Goal: Task Accomplishment & Management: Complete application form

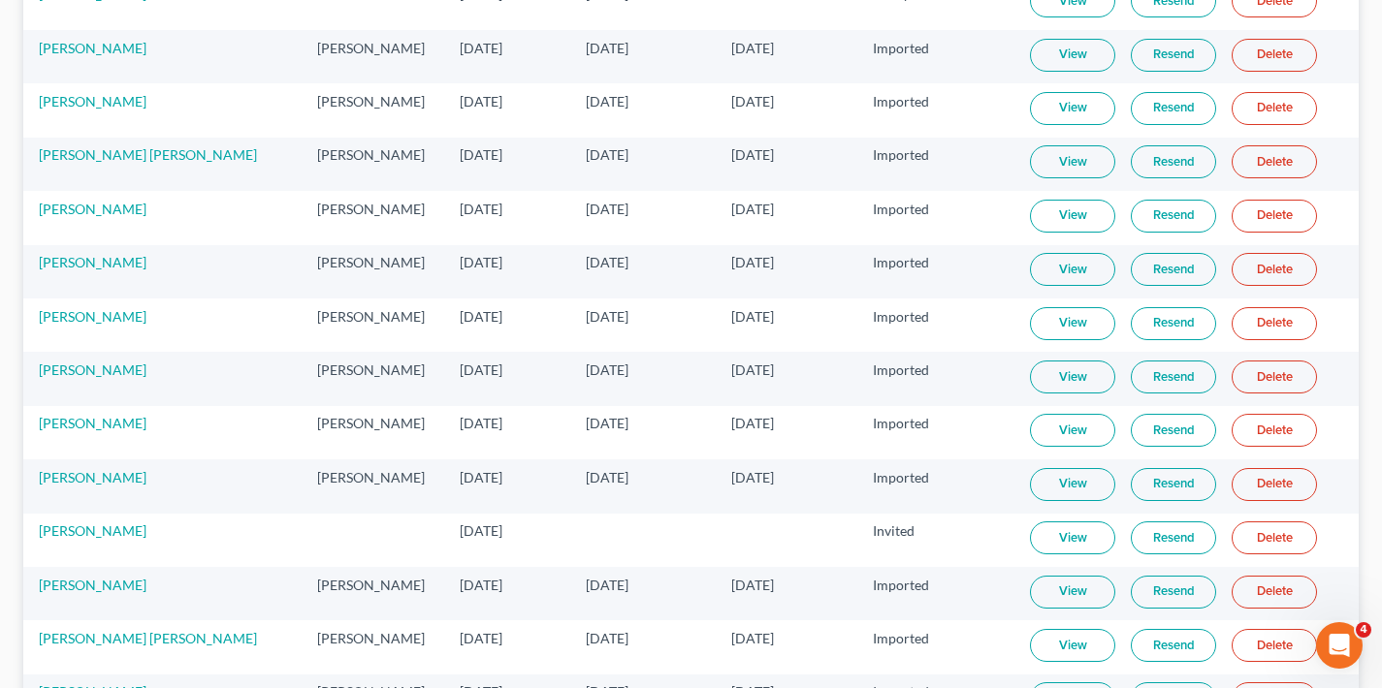
scroll to position [6424, 0]
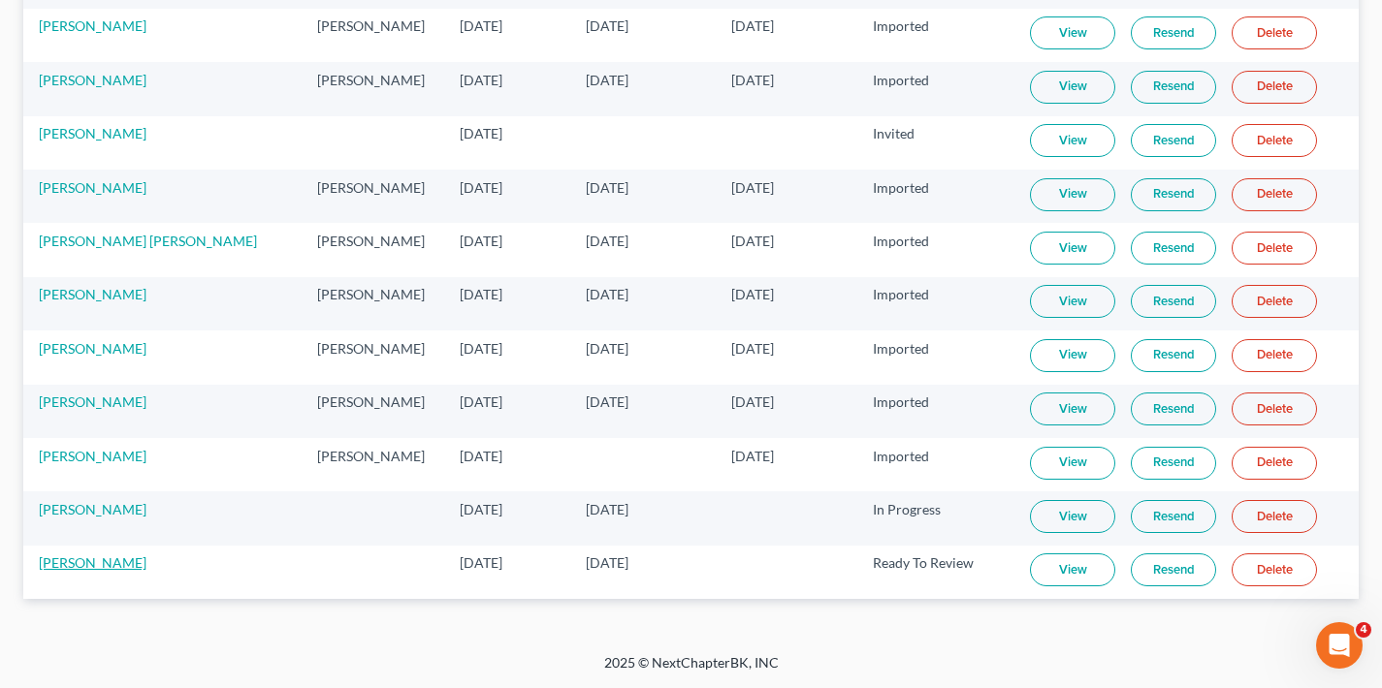
click at [47, 562] on link "[PERSON_NAME]" at bounding box center [93, 563] width 108 height 16
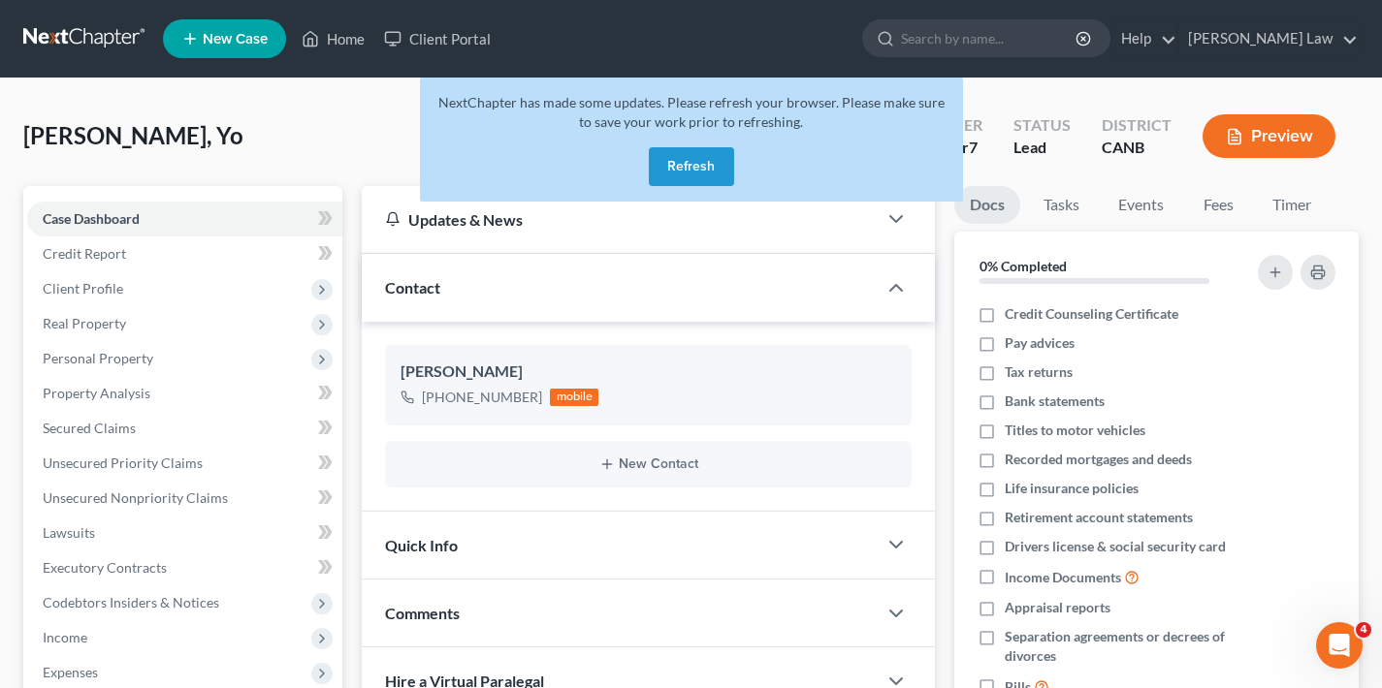
click at [714, 166] on button "Refresh" at bounding box center [691, 166] width 85 height 39
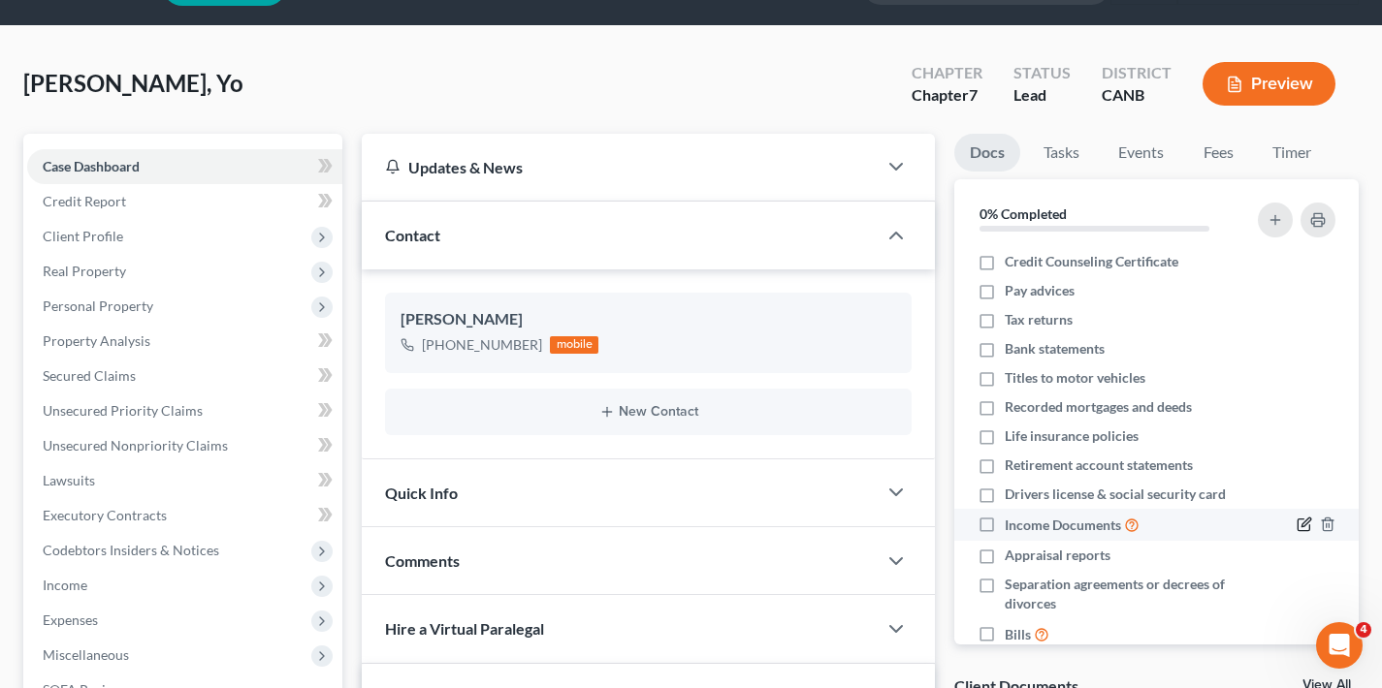
scroll to position [56, 0]
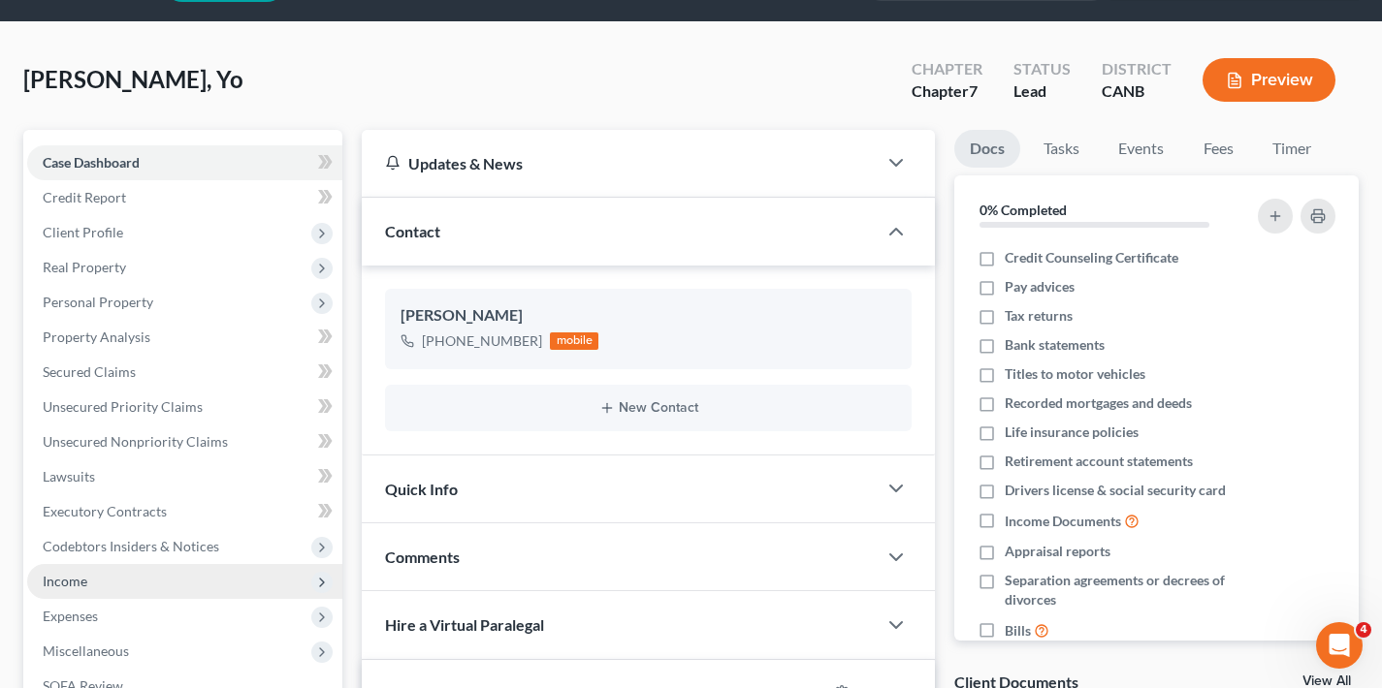
click at [73, 582] on span "Income" at bounding box center [65, 581] width 45 height 16
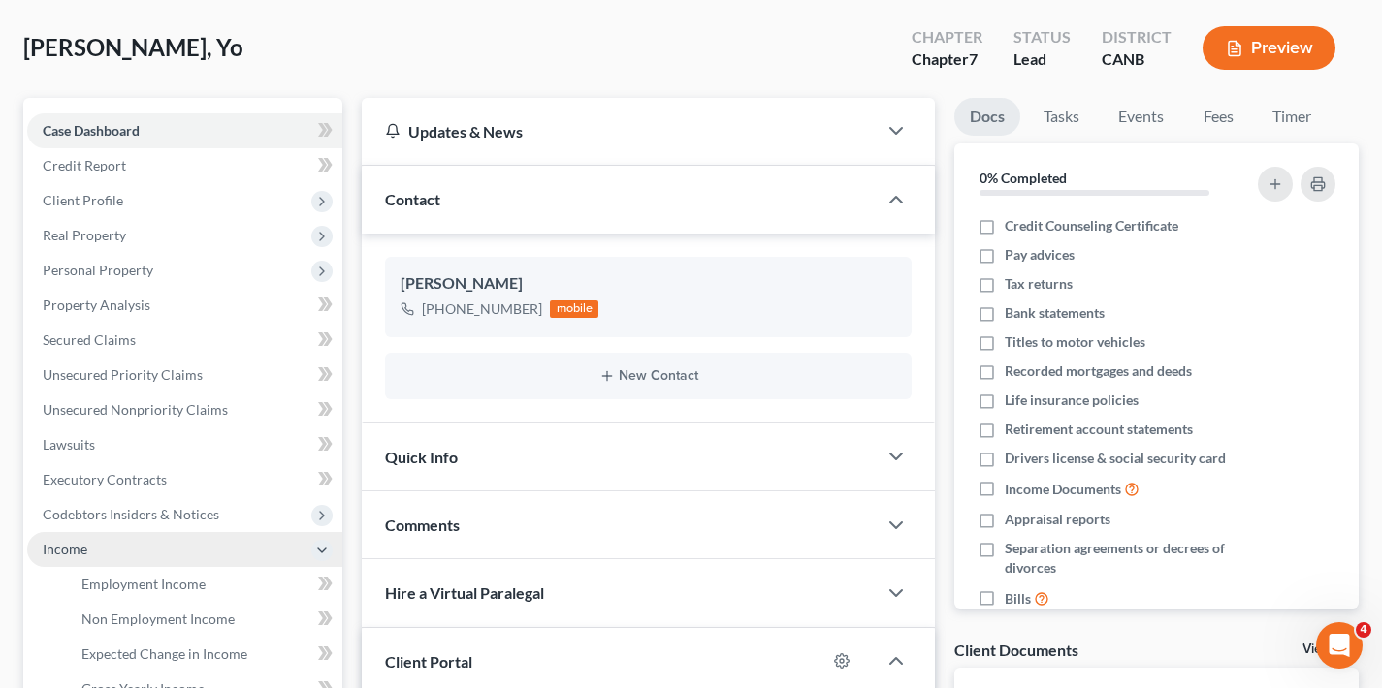
scroll to position [137, 0]
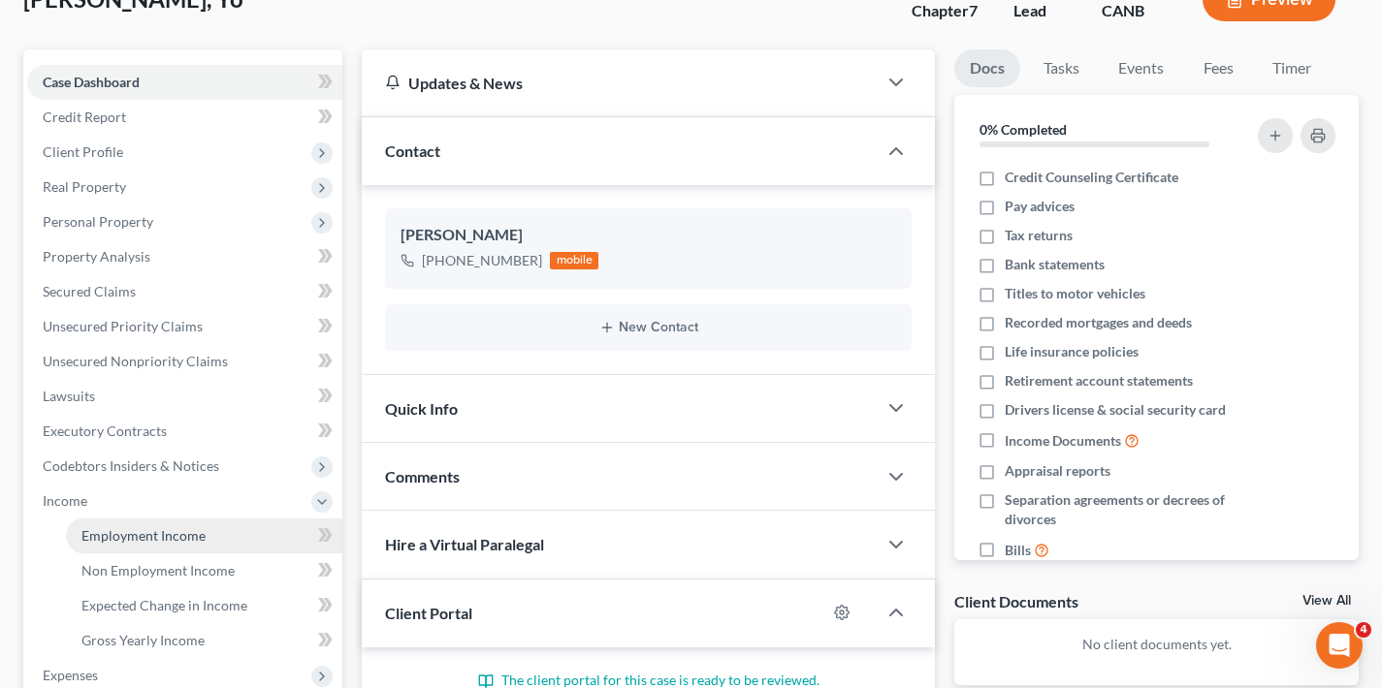
click at [179, 539] on span "Employment Income" at bounding box center [143, 536] width 124 height 16
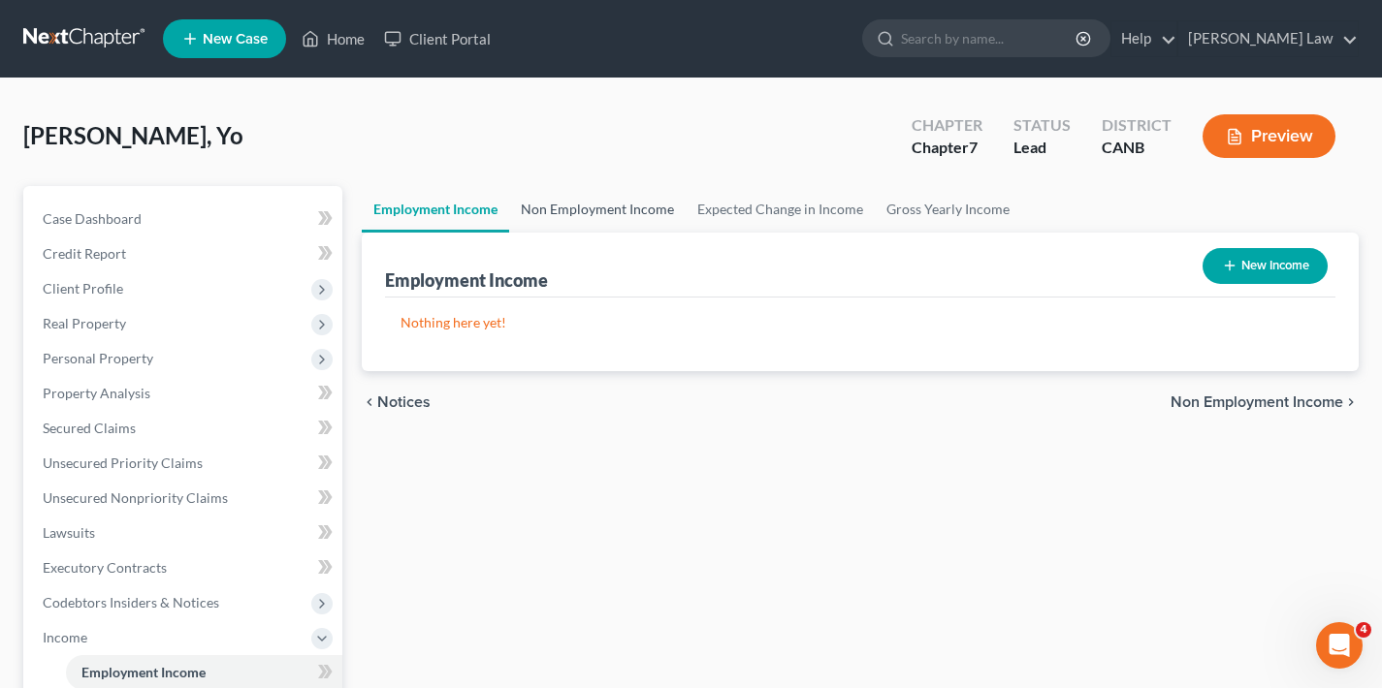
click at [590, 204] on link "Non Employment Income" at bounding box center [597, 209] width 176 height 47
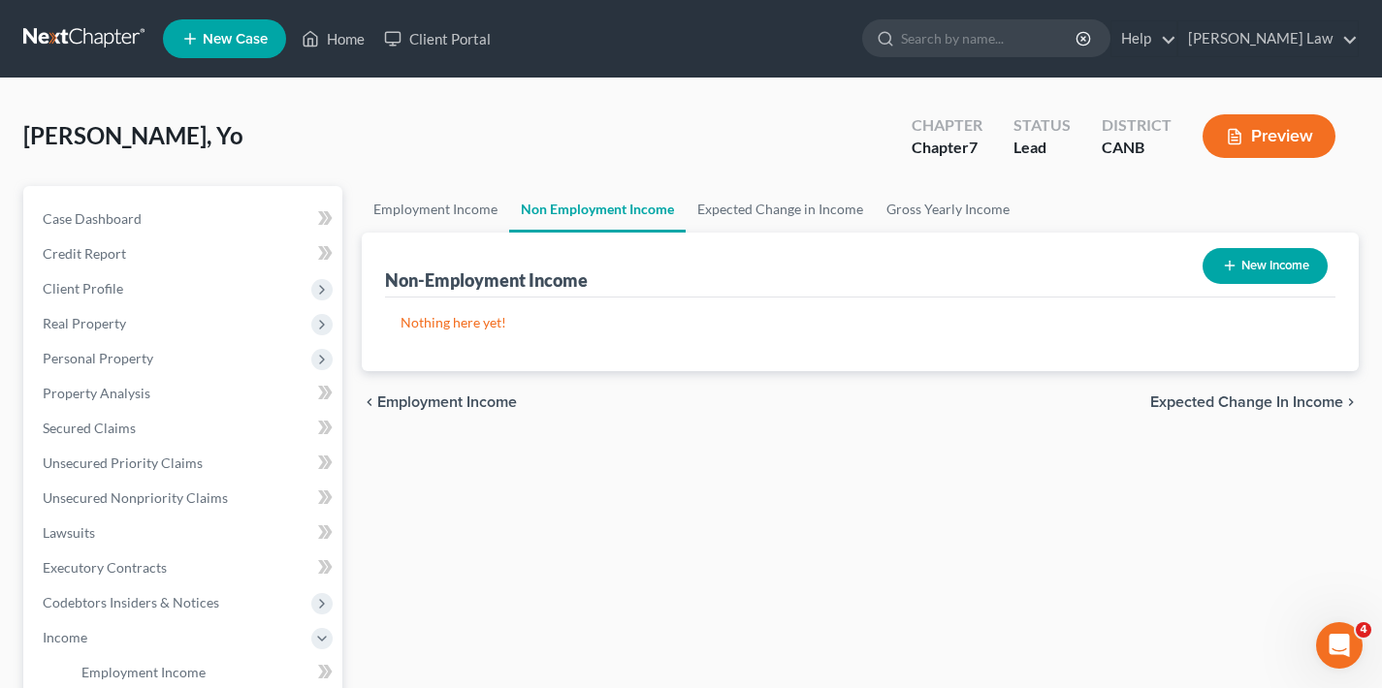
click at [1288, 273] on button "New Income" at bounding box center [1264, 266] width 125 height 36
select select "0"
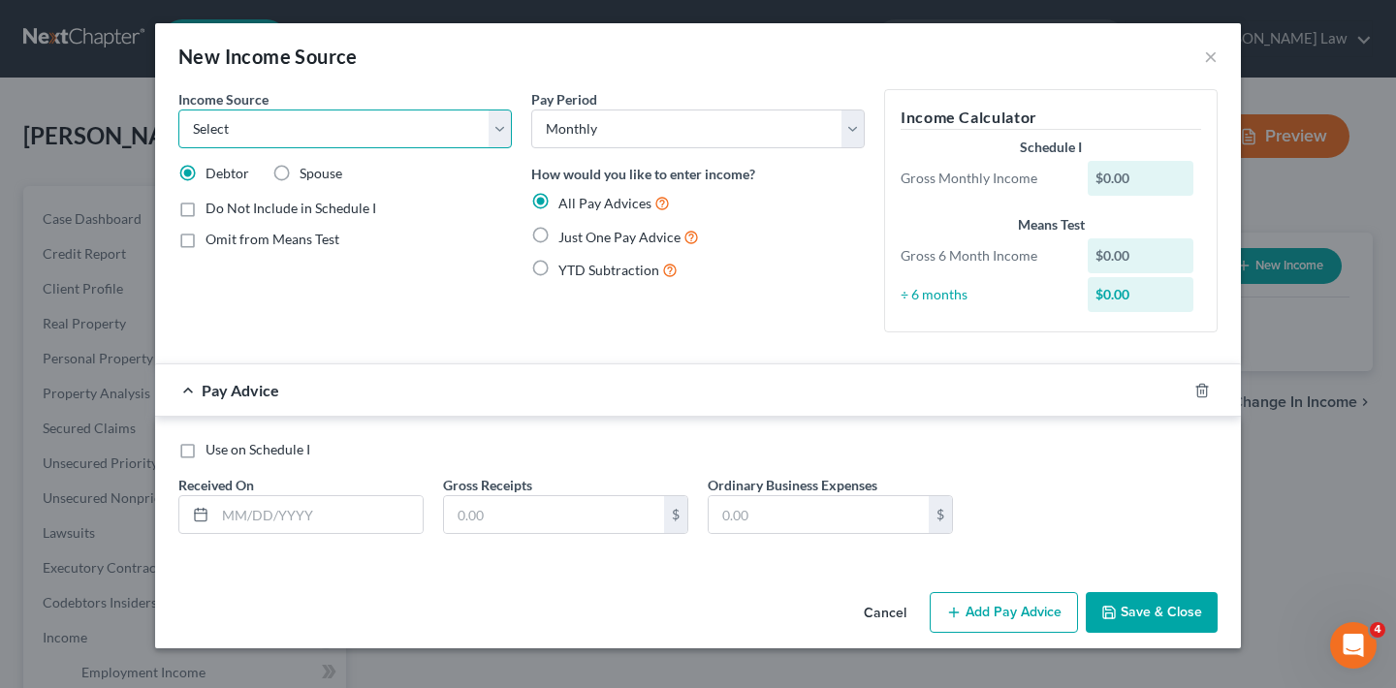
select select "8"
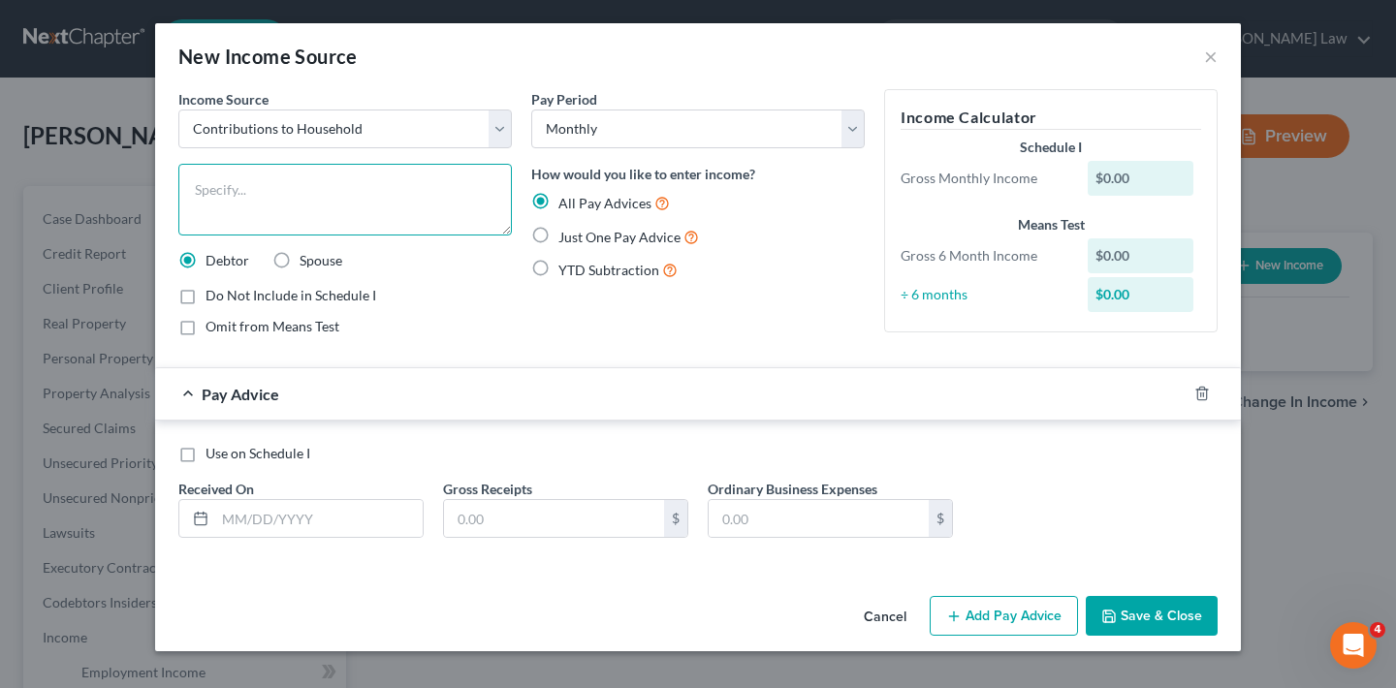
click at [309, 195] on textarea at bounding box center [345, 200] width 334 height 72
type textarea "ex husband pays the car insurance at 680/year"
click at [559, 236] on label "Just One Pay Advice" at bounding box center [629, 237] width 141 height 22
click at [566, 236] on input "Just One Pay Advice" at bounding box center [572, 232] width 13 height 13
radio input "true"
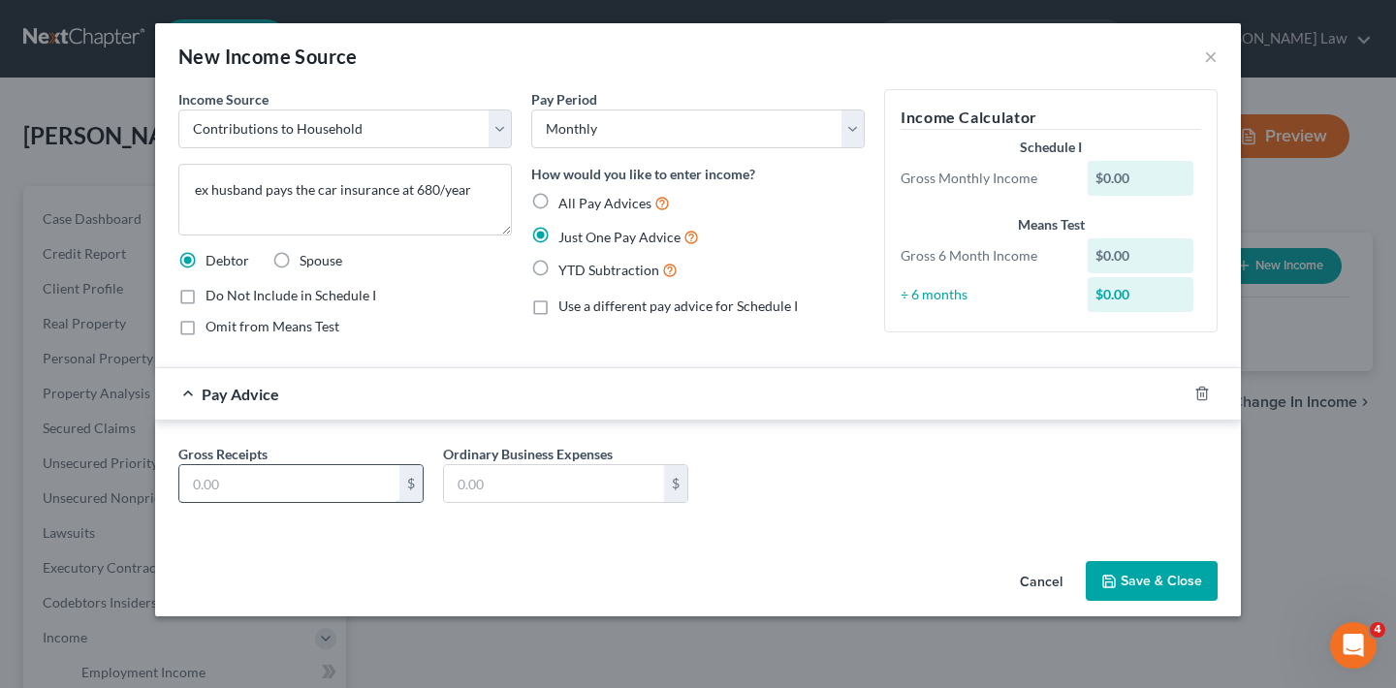
click at [316, 477] on input "text" at bounding box center [289, 483] width 220 height 37
type input "56.66"
click at [1169, 581] on button "Save & Close" at bounding box center [1152, 581] width 132 height 41
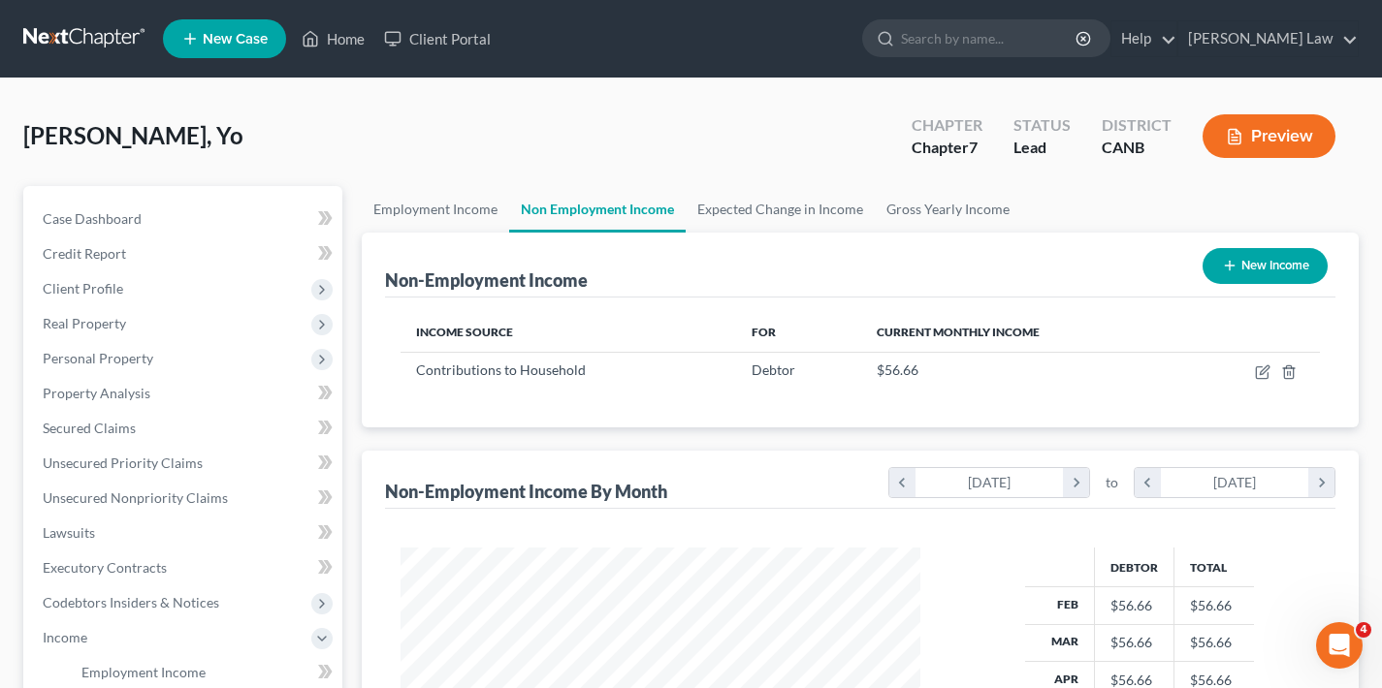
scroll to position [969331, 969120]
